Goal: Transaction & Acquisition: Purchase product/service

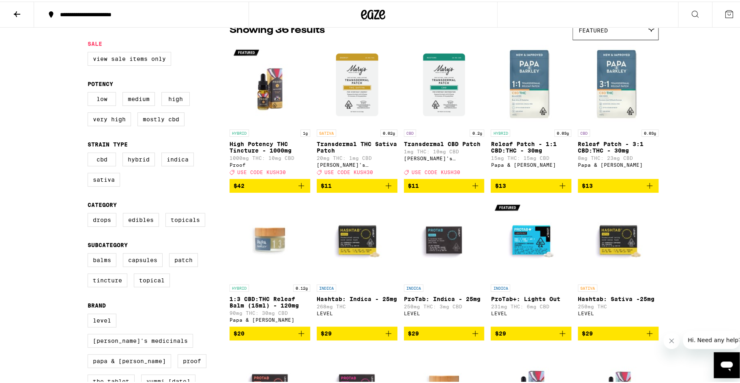
scroll to position [41, 0]
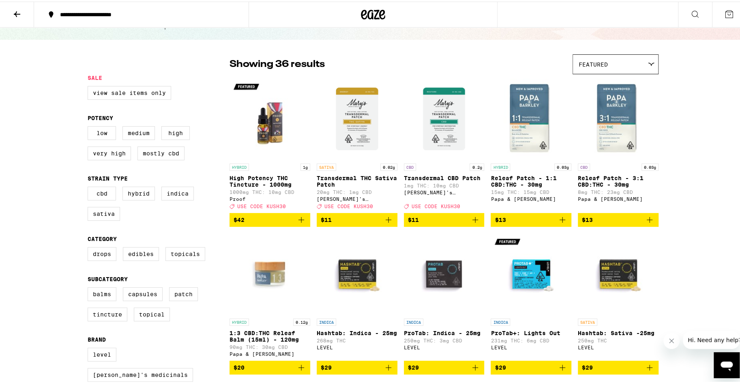
click at [252, 186] on p "High Potency THC Tincture - 1000mg" at bounding box center [270, 179] width 81 height 13
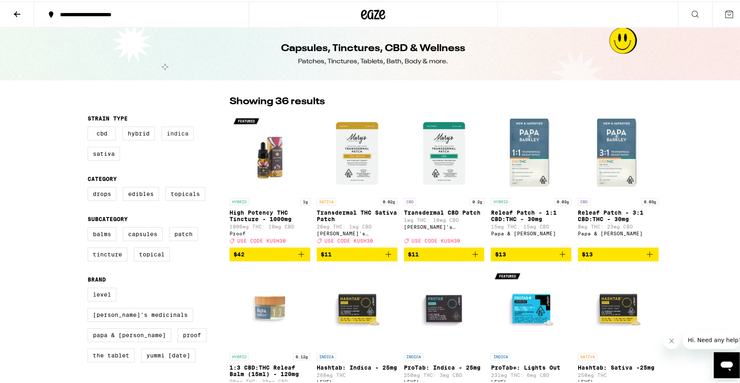
click at [175, 135] on label "Indica" at bounding box center [177, 132] width 32 height 14
click at [90, 127] on input "Indica" at bounding box center [89, 126] width 0 height 0
checkbox input "true"
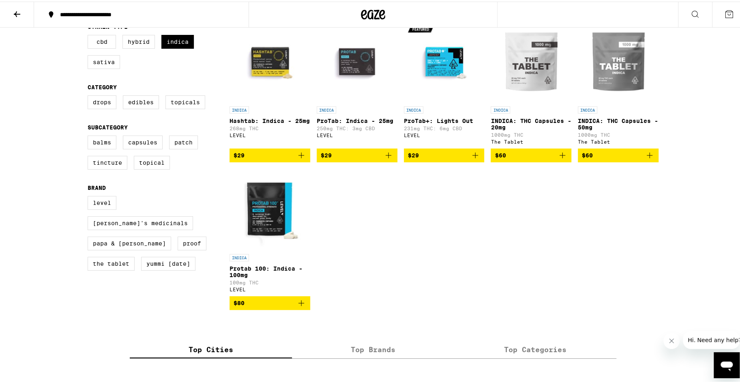
scroll to position [81, 0]
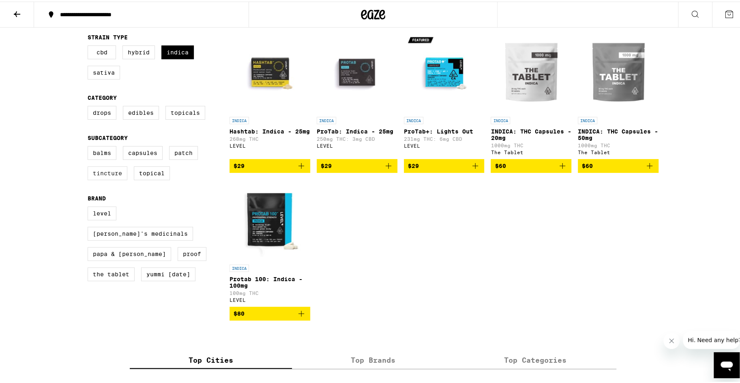
click at [107, 178] on label "Tincture" at bounding box center [108, 172] width 40 height 14
click at [90, 146] on input "Tincture" at bounding box center [89, 146] width 0 height 0
checkbox input "true"
